Goal: Information Seeking & Learning: Learn about a topic

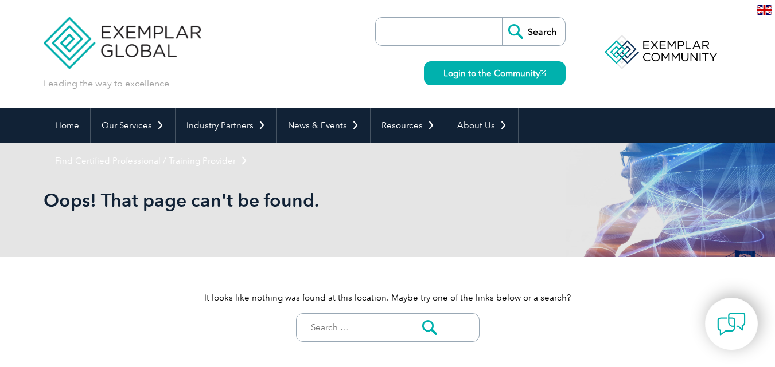
click at [428, 40] on input "search" at bounding box center [441, 32] width 120 height 28
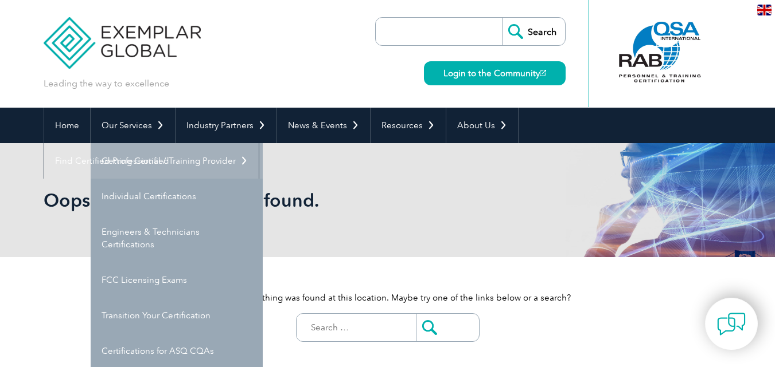
click at [137, 167] on link "Getting Certified" at bounding box center [177, 161] width 172 height 36
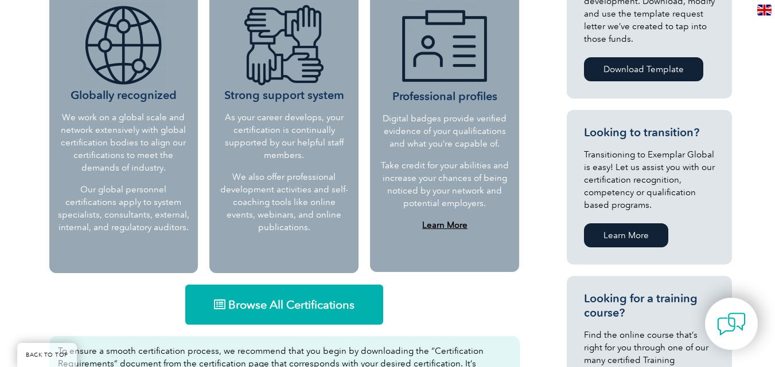
scroll to position [573, 0]
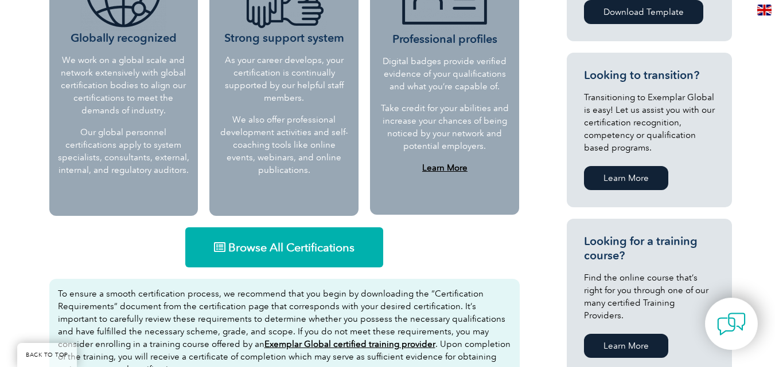
click at [316, 238] on link "Browse All Certifications" at bounding box center [284, 248] width 198 height 40
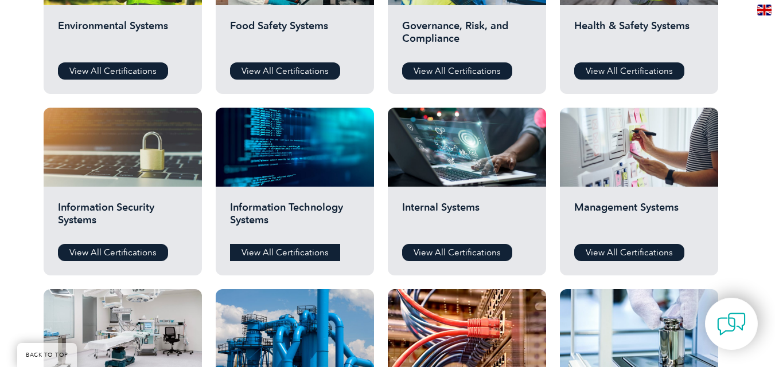
scroll to position [516, 0]
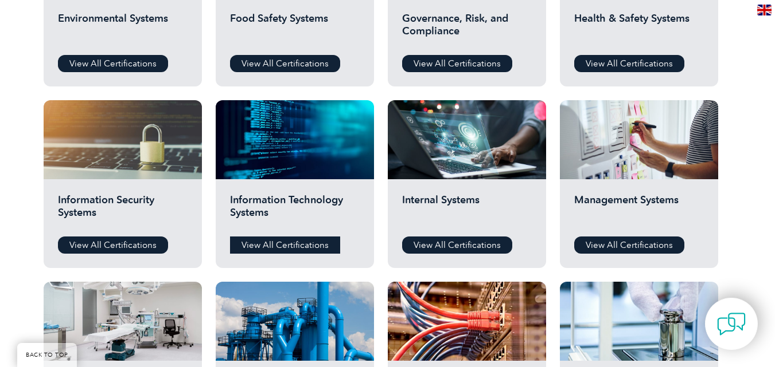
click at [304, 250] on link "View All Certifications" at bounding box center [285, 245] width 110 height 17
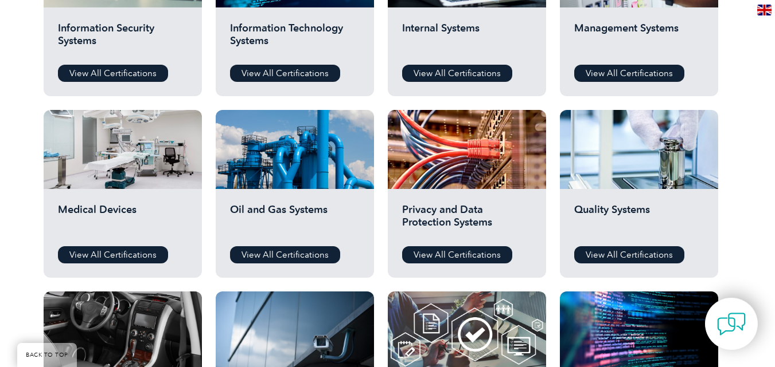
scroll to position [631, 0]
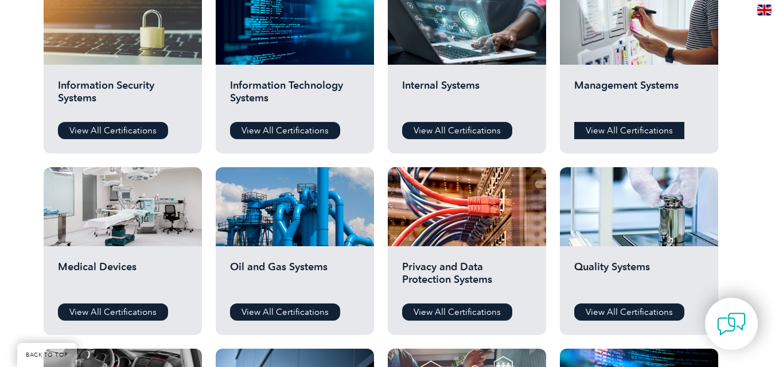
click at [643, 136] on link "View All Certifications" at bounding box center [629, 130] width 110 height 17
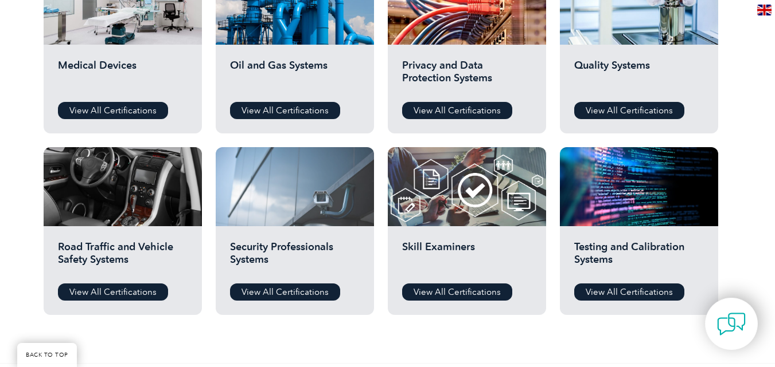
scroll to position [860, 0]
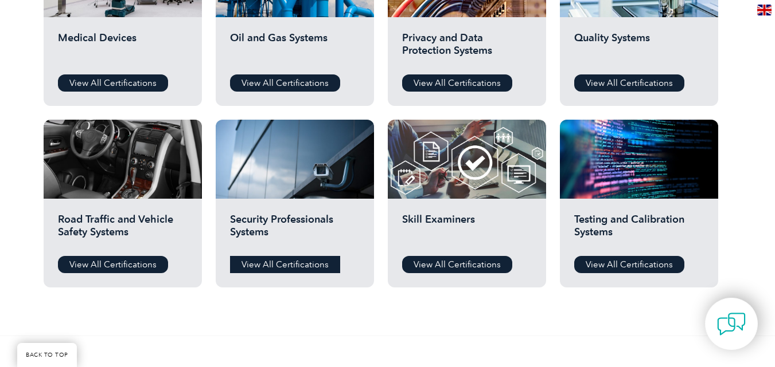
click at [264, 262] on link "View All Certifications" at bounding box center [285, 264] width 110 height 17
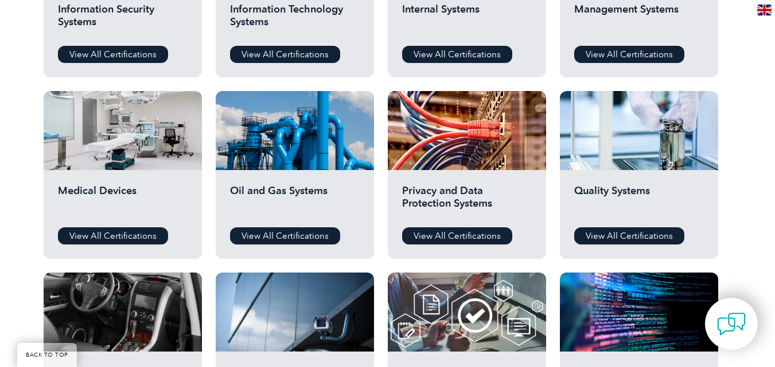
scroll to position [688, 0]
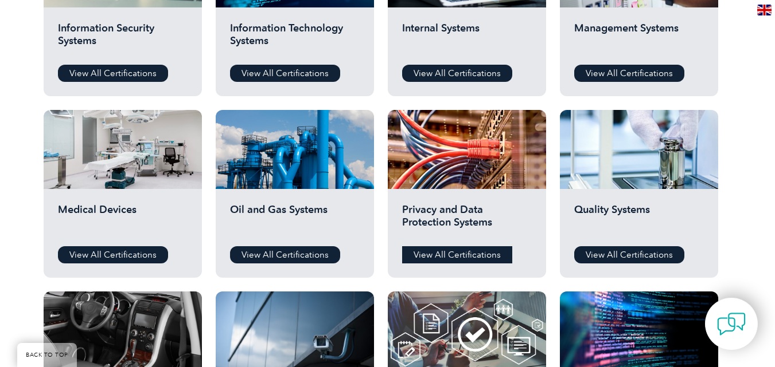
click at [459, 250] on link "View All Certifications" at bounding box center [457, 255] width 110 height 17
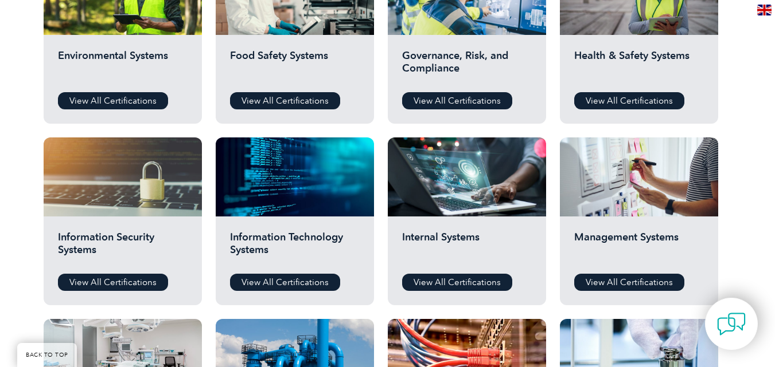
scroll to position [459, 0]
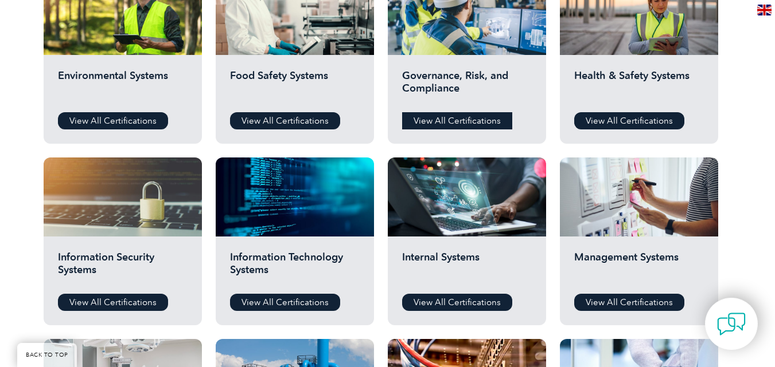
click at [443, 124] on link "View All Certifications" at bounding box center [457, 120] width 110 height 17
click at [116, 306] on link "View All Certifications" at bounding box center [113, 302] width 110 height 17
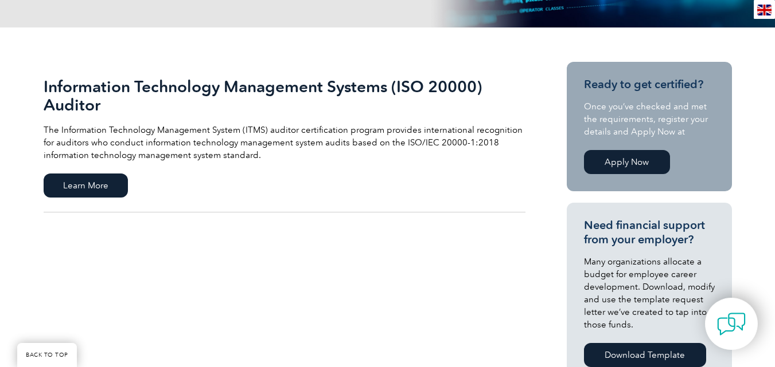
scroll to position [229, 0]
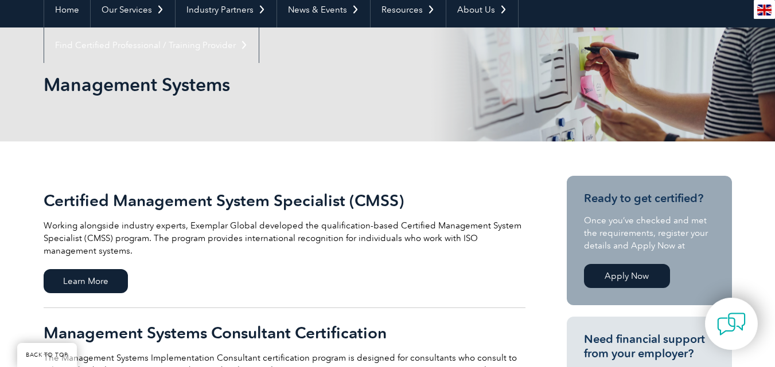
scroll to position [115, 0]
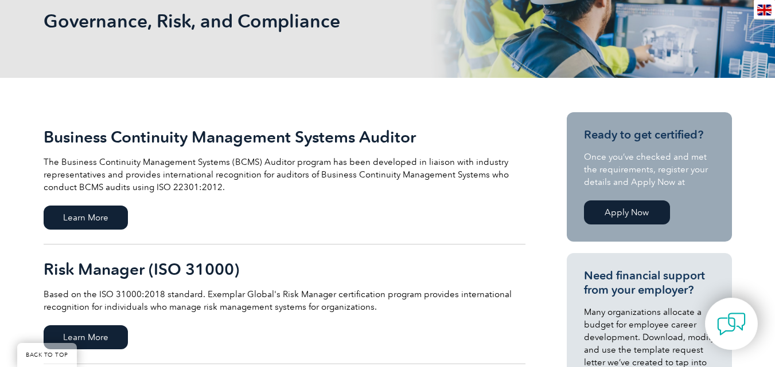
scroll to position [115, 0]
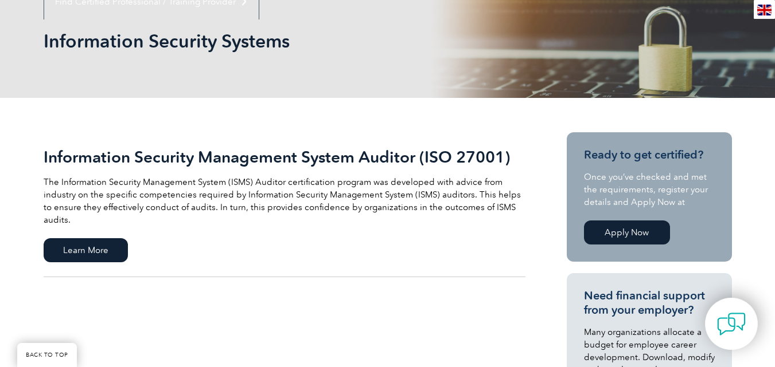
scroll to position [172, 0]
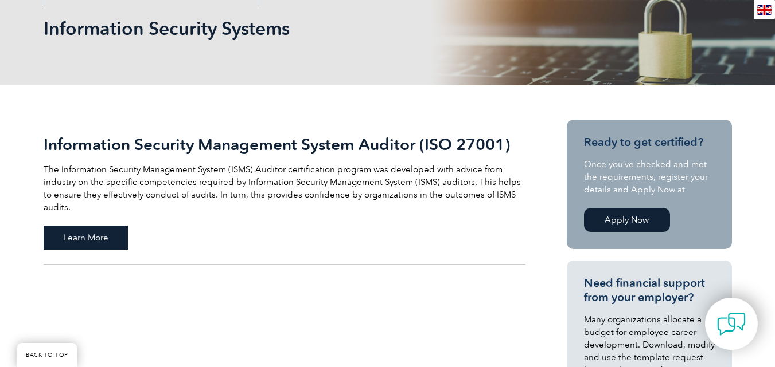
click at [84, 226] on span "Learn More" at bounding box center [86, 238] width 84 height 24
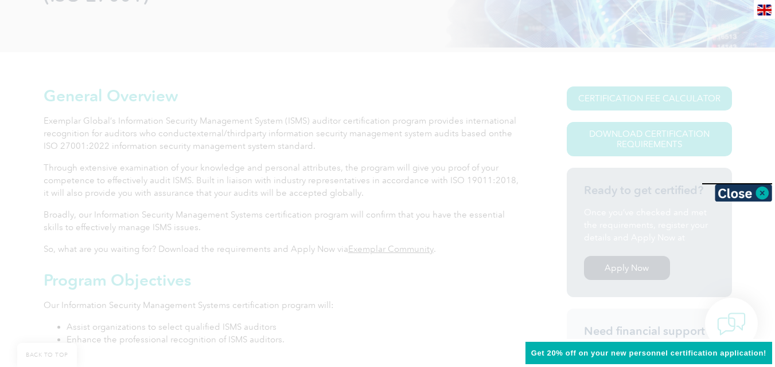
scroll to position [240, 0]
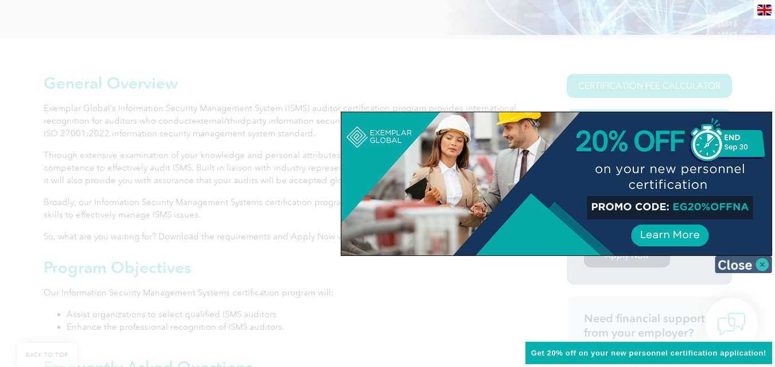
click at [739, 272] on img at bounding box center [742, 264] width 57 height 17
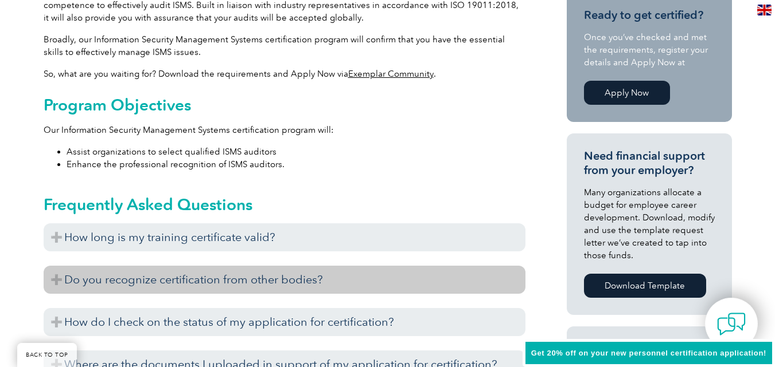
scroll to position [412, 0]
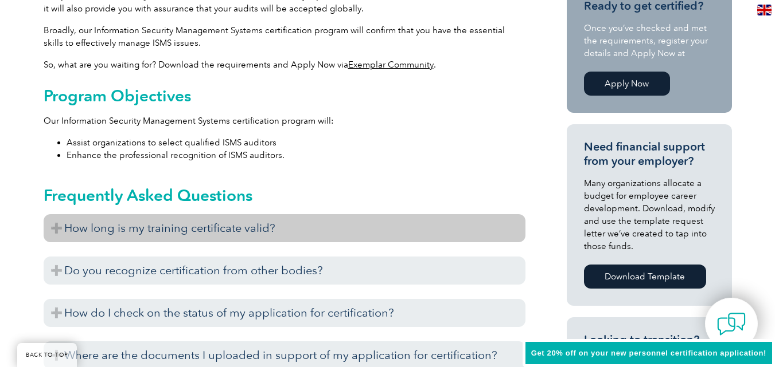
click at [65, 225] on h3 "How long is my training certificate valid?" at bounding box center [285, 228] width 482 height 28
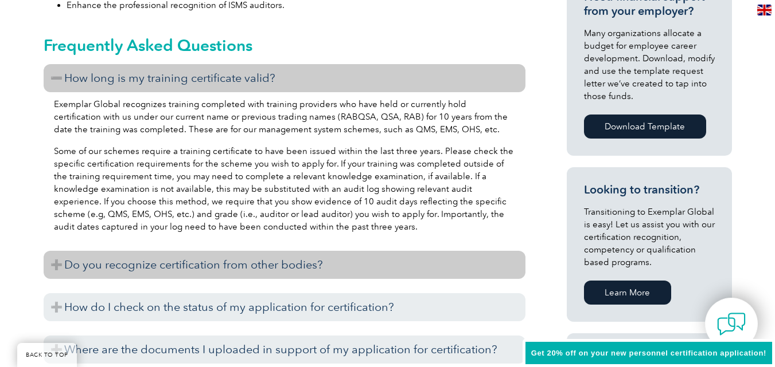
scroll to position [584, 0]
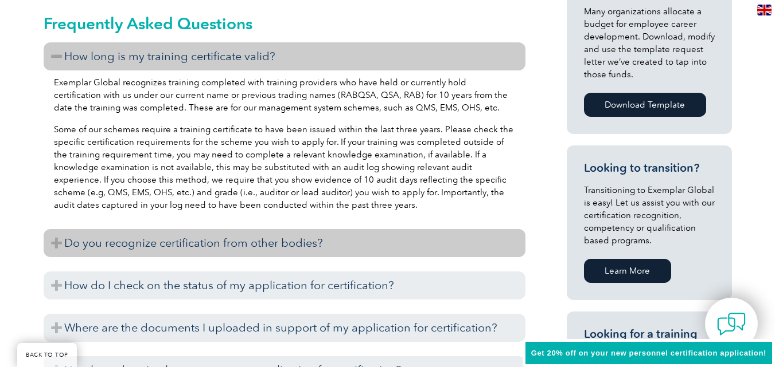
click at [140, 244] on h3 "Do you recognize certification from other bodies?" at bounding box center [285, 243] width 482 height 28
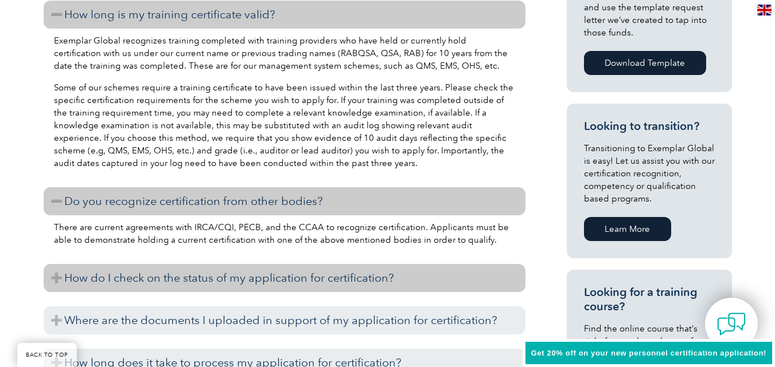
scroll to position [642, 0]
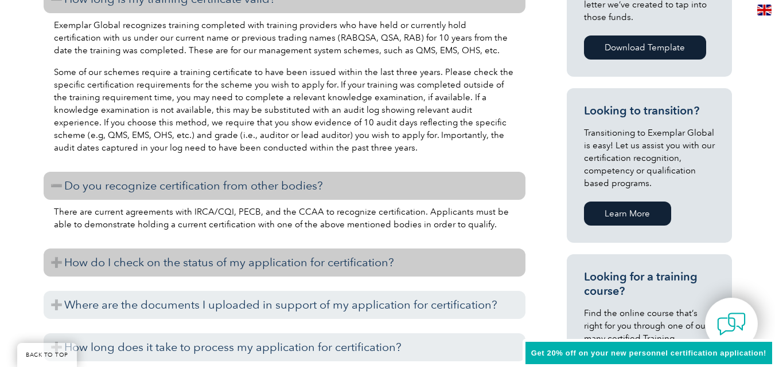
click at [64, 262] on h3 "How do I check on the status of my application for certification?" at bounding box center [285, 263] width 482 height 28
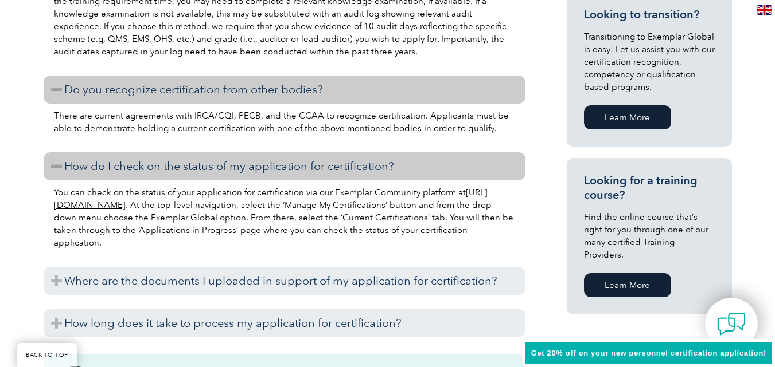
scroll to position [756, 0]
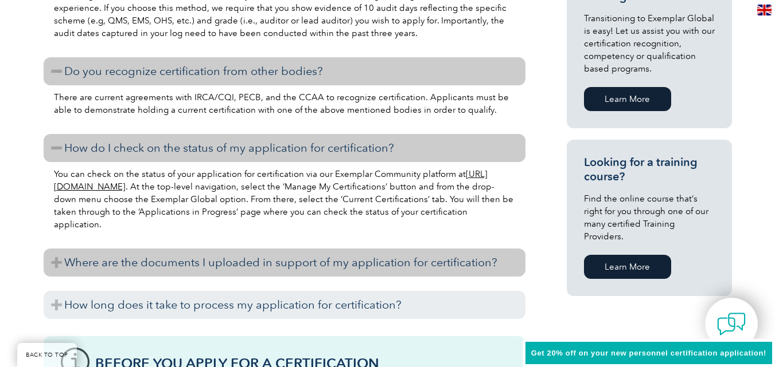
click at [65, 259] on h3 "Where are the documents I uploaded in support of my application for certificati…" at bounding box center [285, 263] width 482 height 28
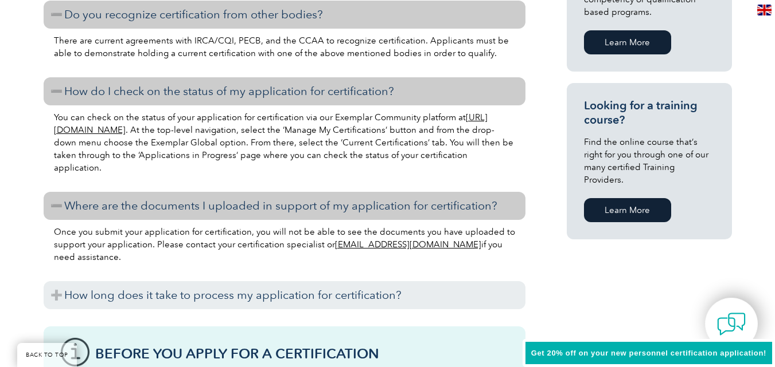
scroll to position [814, 0]
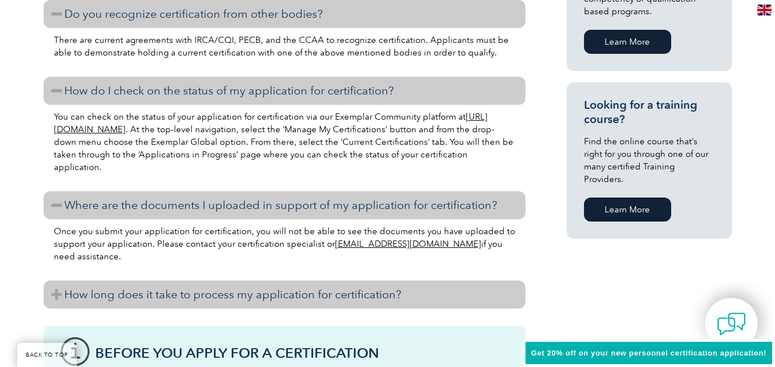
click at [63, 306] on h3 "How long does it take to process my application for certification?" at bounding box center [285, 295] width 482 height 28
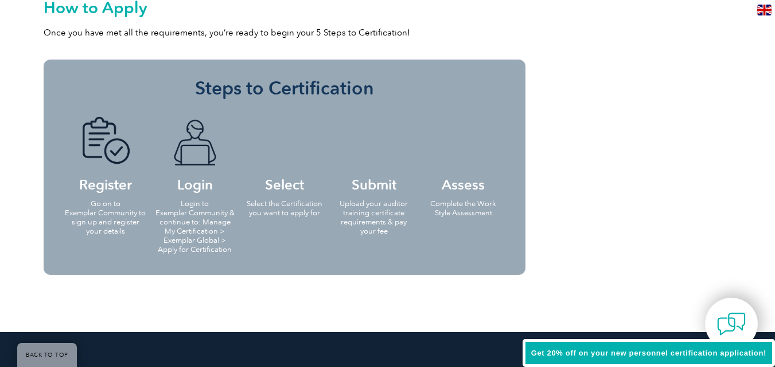
scroll to position [1157, 0]
